Goal: Find specific page/section: Find specific page/section

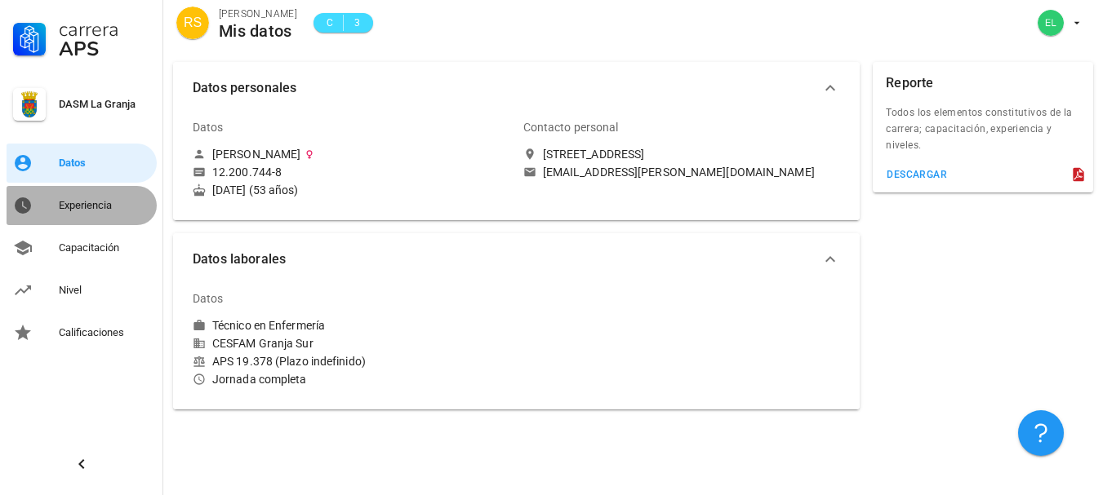
click at [84, 198] on div "Experiencia" at bounding box center [104, 206] width 91 height 26
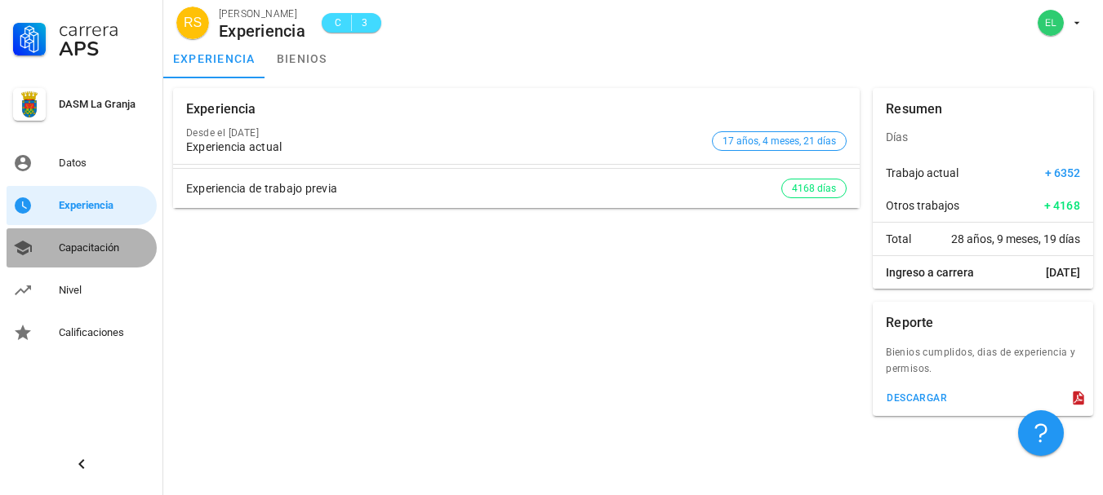
click at [146, 245] on div "Capacitación" at bounding box center [104, 248] width 91 height 13
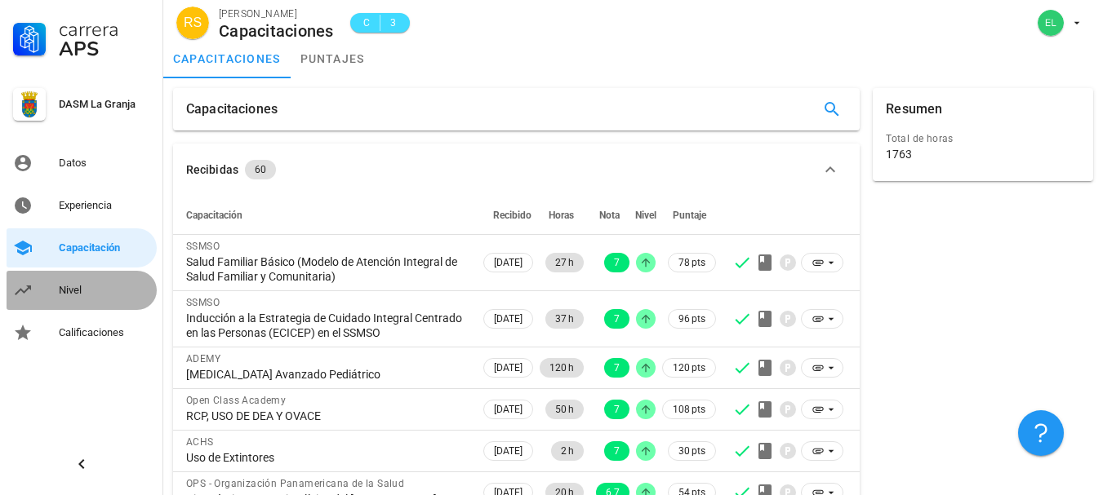
click at [96, 295] on div "Nivel" at bounding box center [104, 290] width 91 height 13
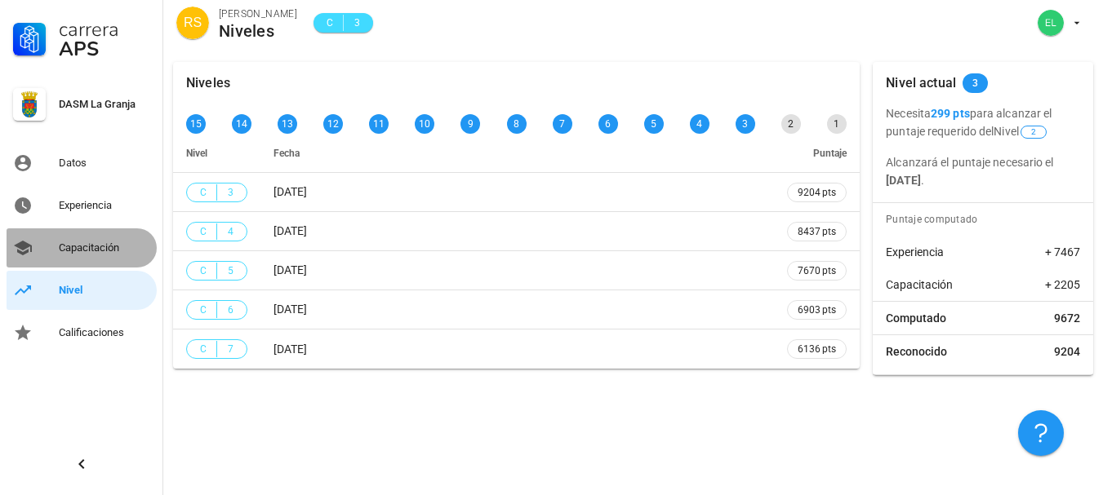
click at [103, 250] on div "Capacitación" at bounding box center [104, 248] width 91 height 13
